Goal: Task Accomplishment & Management: Manage account settings

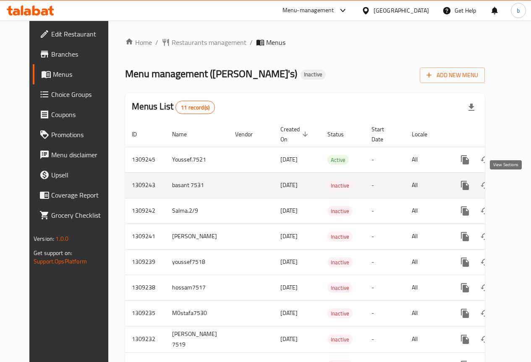
click at [521, 183] on icon "enhanced table" at bounding box center [526, 186] width 10 height 10
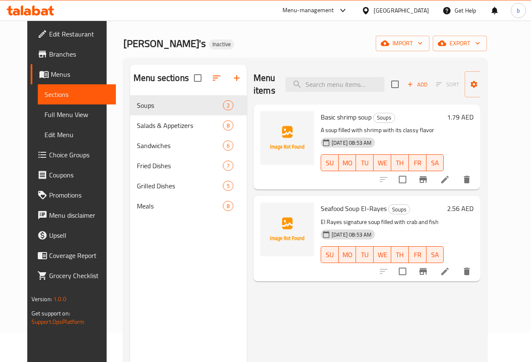
scroll to position [42, 0]
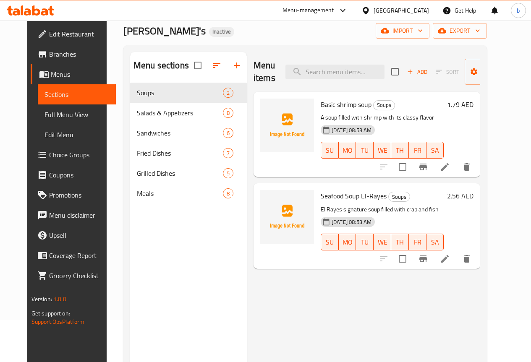
click at [53, 114] on span "Full Menu View" at bounding box center [76, 115] width 65 height 10
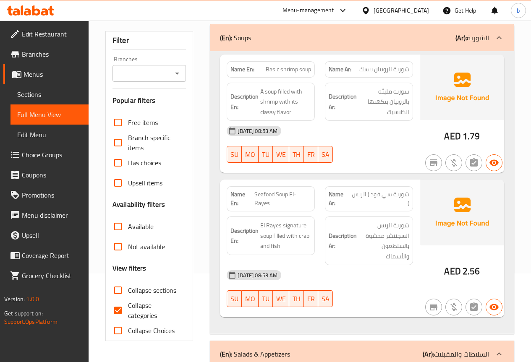
scroll to position [210, 0]
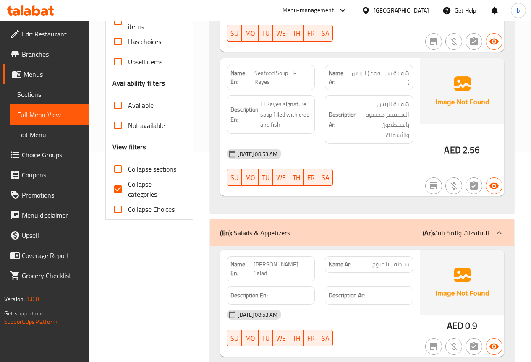
click at [119, 191] on input "Collapse categories" at bounding box center [118, 189] width 20 height 20
checkbox input "false"
click at [29, 97] on span "Sections" at bounding box center [49, 94] width 65 height 10
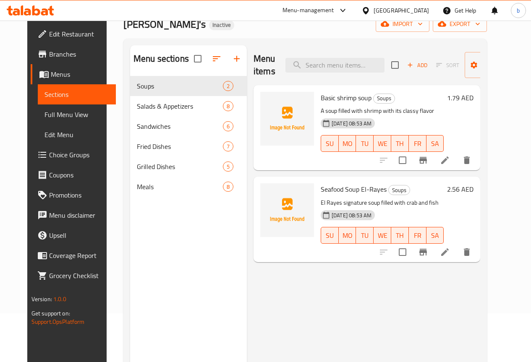
scroll to position [34, 0]
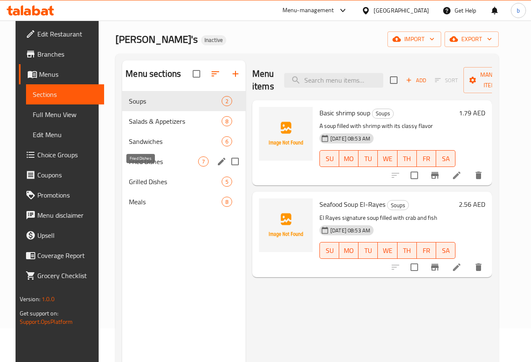
click at [142, 167] on span "Fried Dishes" at bounding box center [163, 162] width 69 height 10
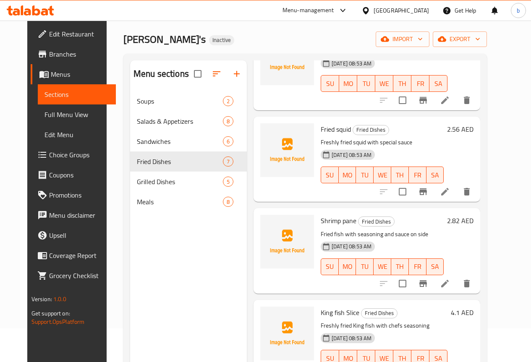
scroll to position [168, 0]
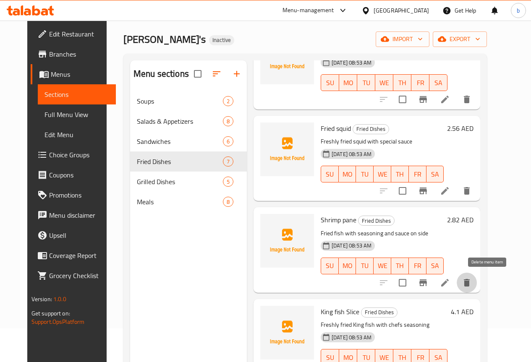
click at [470, 283] on icon "delete" at bounding box center [467, 283] width 6 height 8
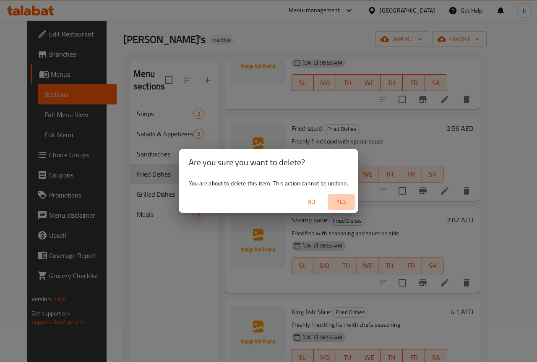
click at [343, 202] on span "Yes" at bounding box center [342, 202] width 20 height 10
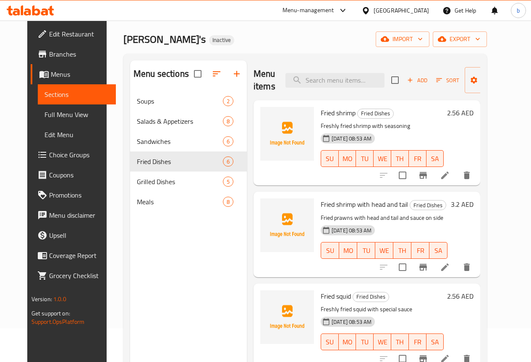
scroll to position [0, 0]
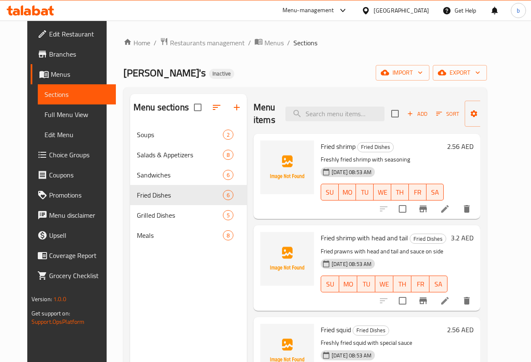
click at [312, 82] on div "Home / Restaurants management / Menus / Sections Ollie's Inactive import export…" at bounding box center [305, 250] width 364 height 426
click at [377, 61] on div "Home / Restaurants management / Menus / Sections Ollie's Inactive import export…" at bounding box center [305, 250] width 364 height 426
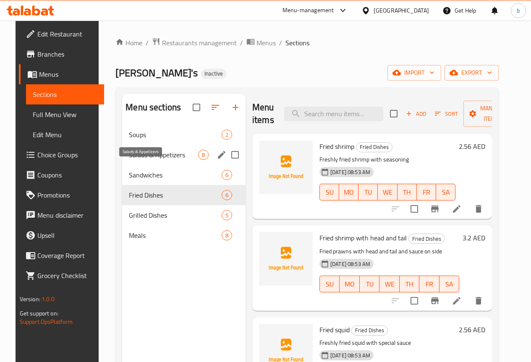
click at [149, 160] on span "Salads & Appetizers" at bounding box center [163, 155] width 69 height 10
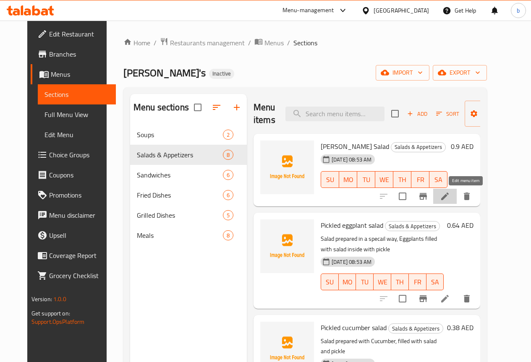
click at [450, 198] on icon at bounding box center [445, 196] width 10 height 10
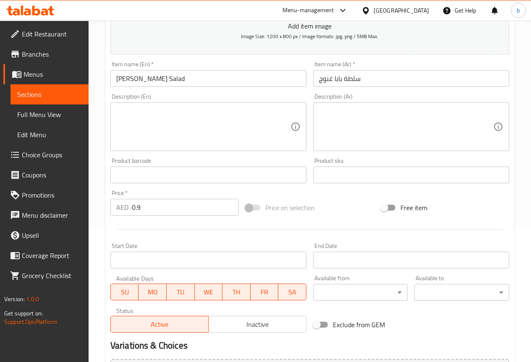
scroll to position [168, 0]
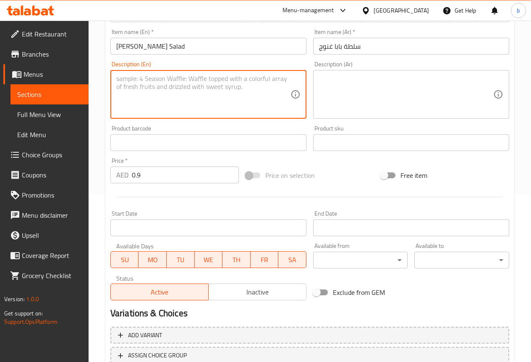
click at [172, 92] on textarea at bounding box center [203, 95] width 174 height 40
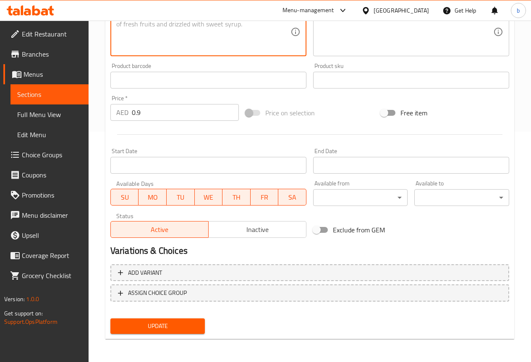
scroll to position [231, 0]
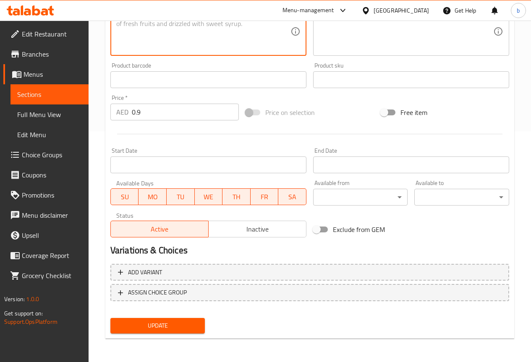
click at [183, 324] on span "Update" at bounding box center [157, 326] width 81 height 10
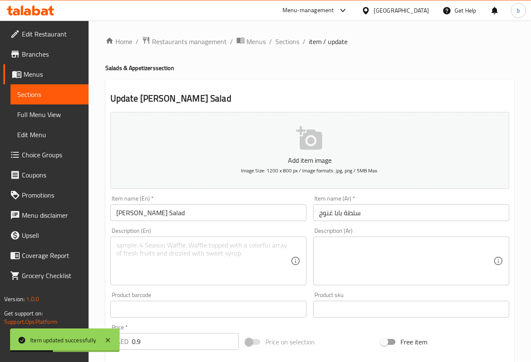
scroll to position [0, 0]
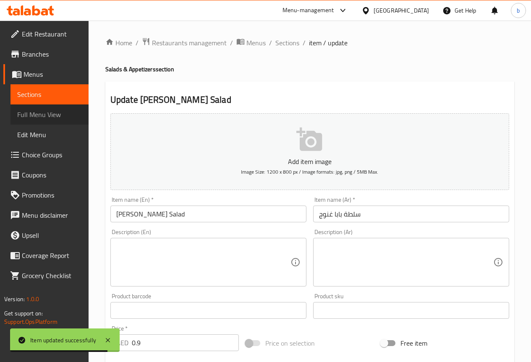
click at [45, 113] on span "Full Menu View" at bounding box center [49, 115] width 65 height 10
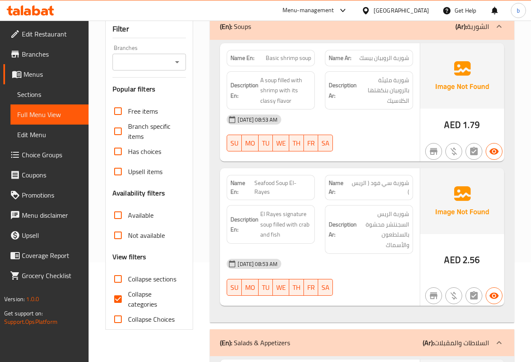
scroll to position [126, 0]
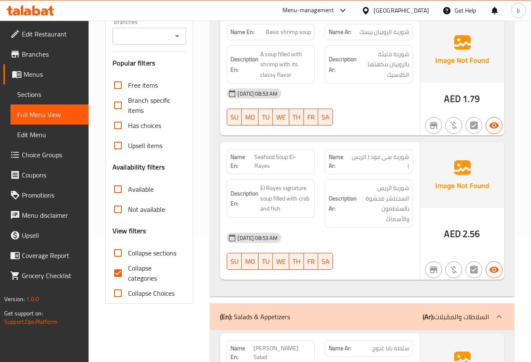
click at [113, 271] on input "Collapse categories" at bounding box center [118, 273] width 20 height 20
checkbox input "false"
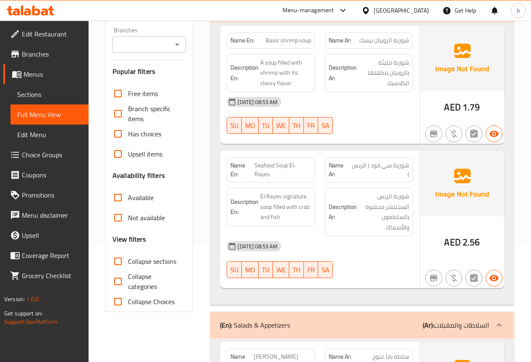
scroll to position [0, 0]
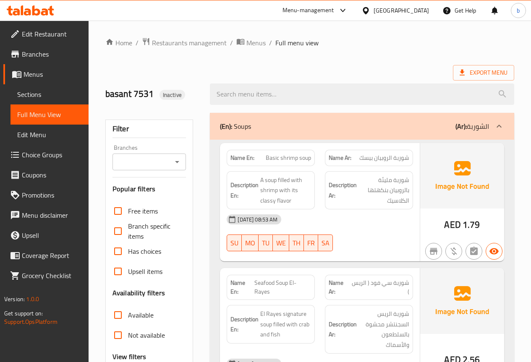
click at [345, 72] on div "Export Menu" at bounding box center [309, 73] width 409 height 16
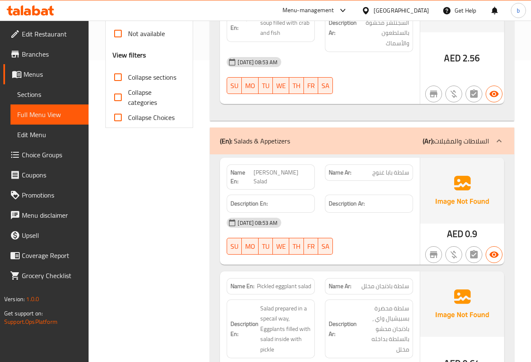
scroll to position [336, 0]
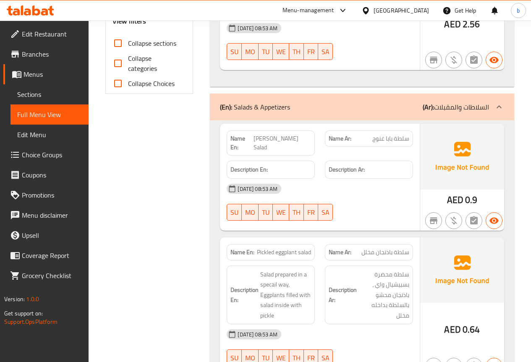
copy span "[PERSON_NAME] Salad"
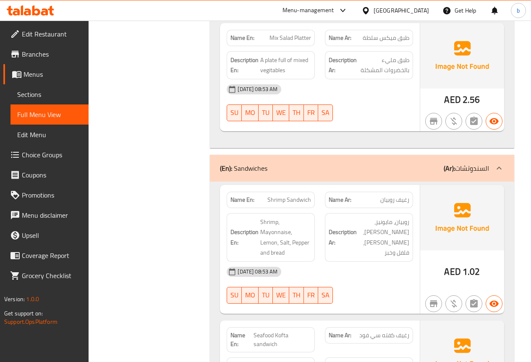
scroll to position [2616, 0]
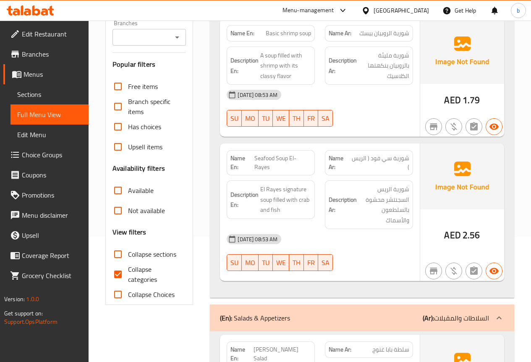
scroll to position [126, 0]
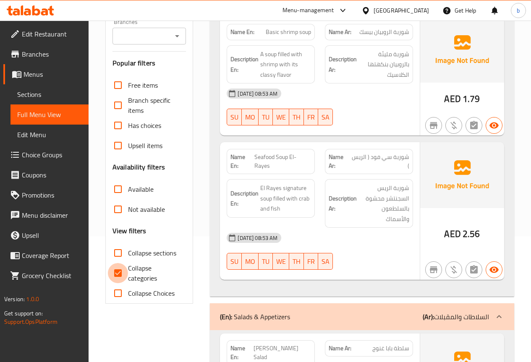
click at [118, 272] on input "Collapse categories" at bounding box center [118, 273] width 20 height 20
checkbox input "false"
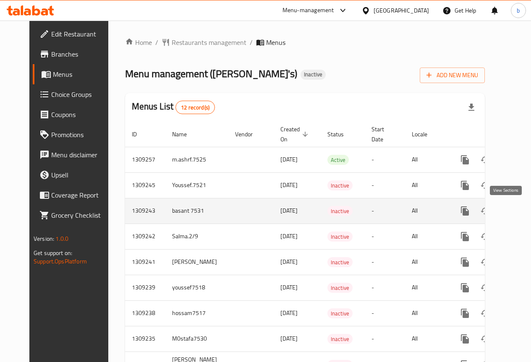
click at [522, 213] on icon "enhanced table" at bounding box center [526, 211] width 8 height 8
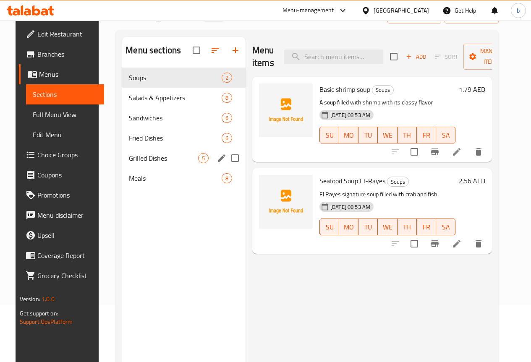
scroll to position [42, 0]
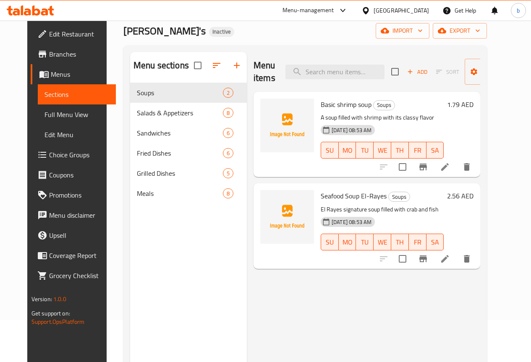
click at [44, 116] on span "Full Menu View" at bounding box center [76, 115] width 65 height 10
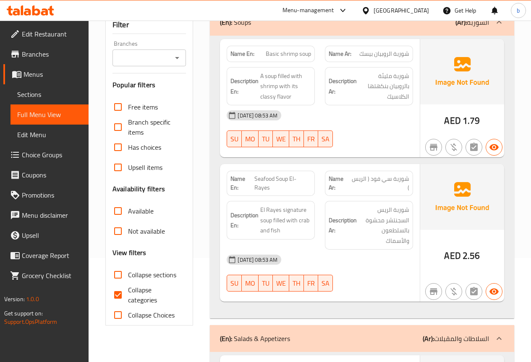
scroll to position [168, 0]
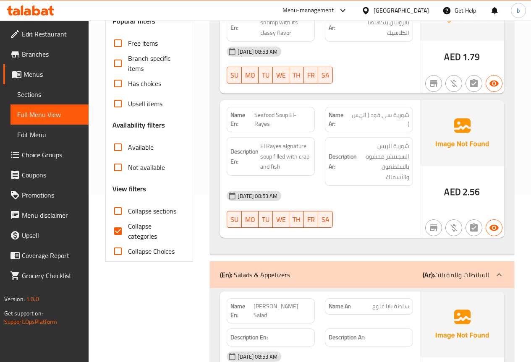
click at [118, 233] on input "Collapse categories" at bounding box center [118, 231] width 20 height 20
checkbox input "false"
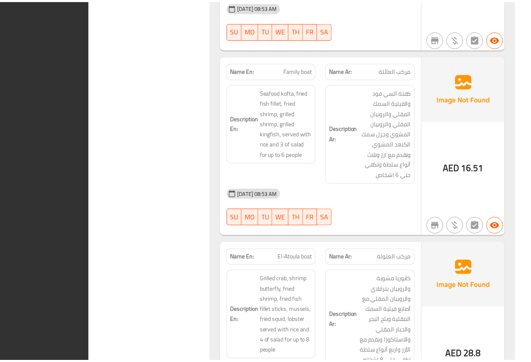
scroll to position [4730, 0]
